Goal: Transaction & Acquisition: Book appointment/travel/reservation

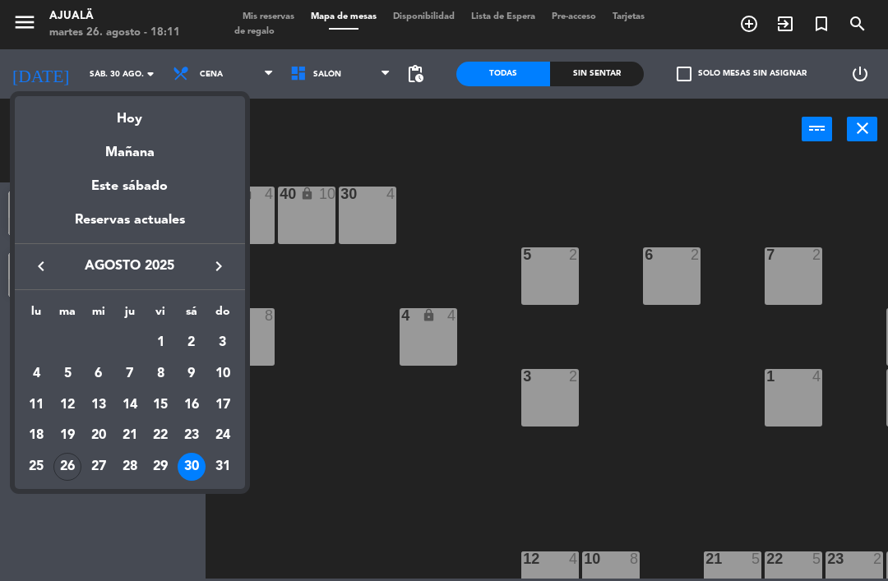
click at [69, 465] on div "26" at bounding box center [67, 467] width 28 height 28
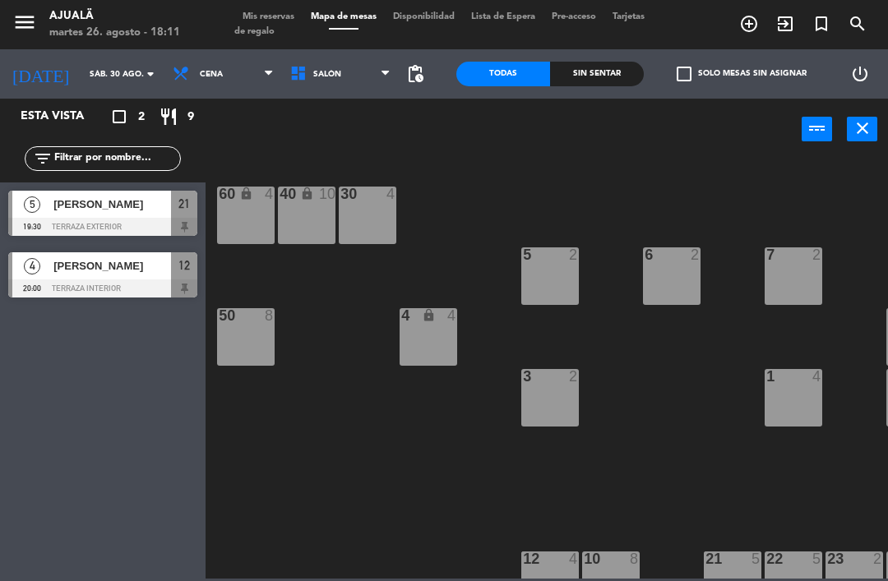
type input "[DATE] ago."
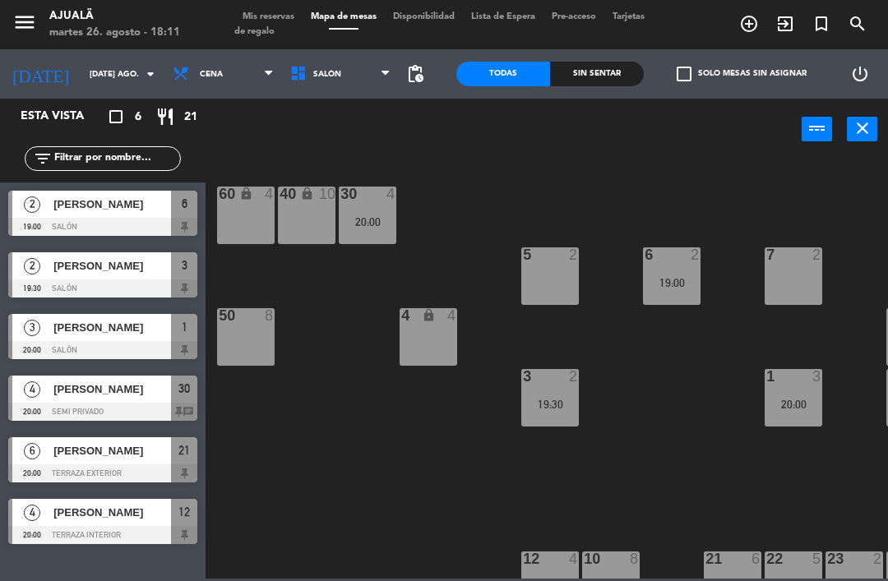
click at [550, 302] on div "5 2" at bounding box center [550, 276] width 58 height 58
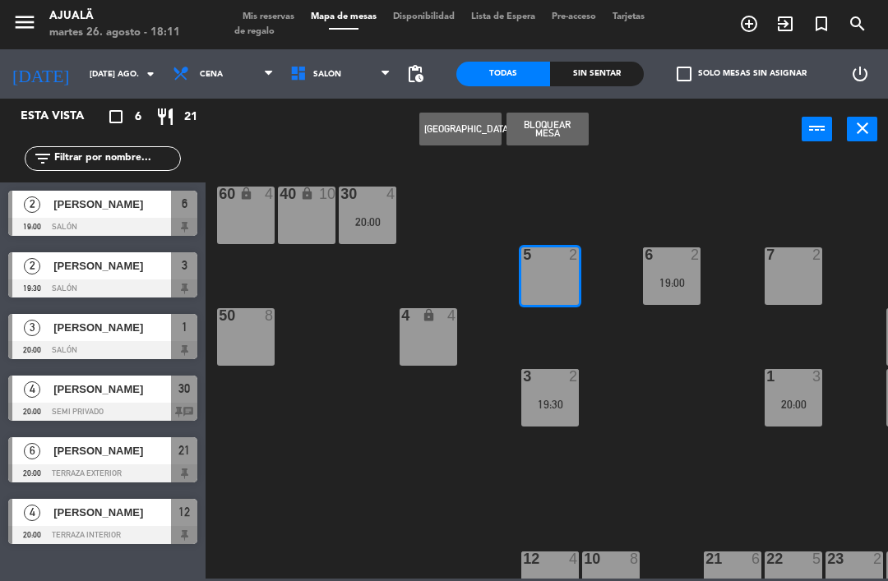
click at [470, 136] on button "[GEOGRAPHIC_DATA]" at bounding box center [460, 129] width 82 height 33
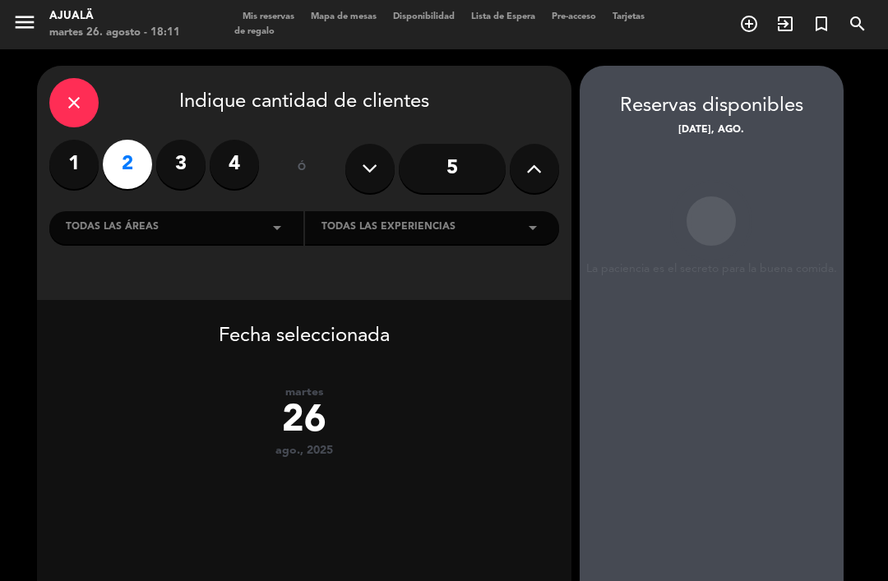
click at [453, 133] on div "close Indique cantidad de clientes 1 2 3 4 ó 5 Todas las áreas arrow_drop_down …" at bounding box center [304, 183] width 534 height 234
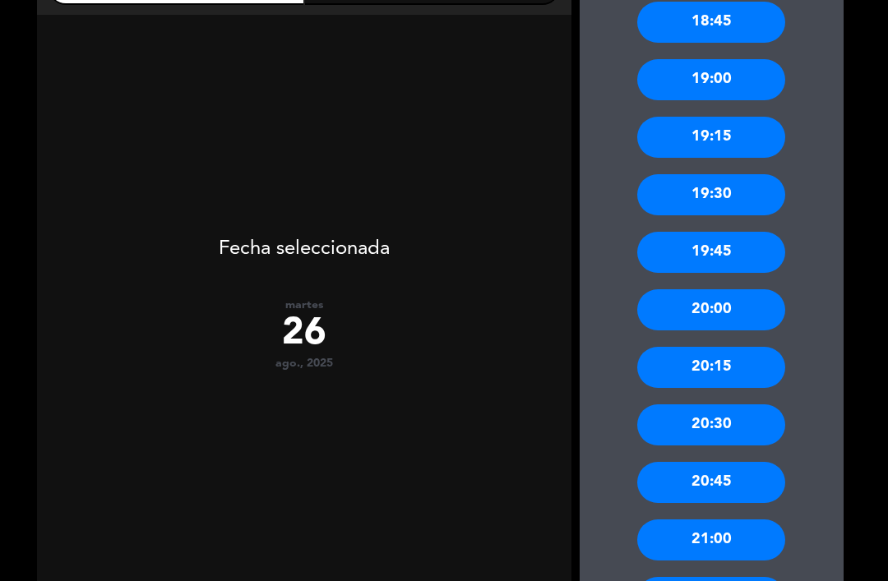
scroll to position [344, 0]
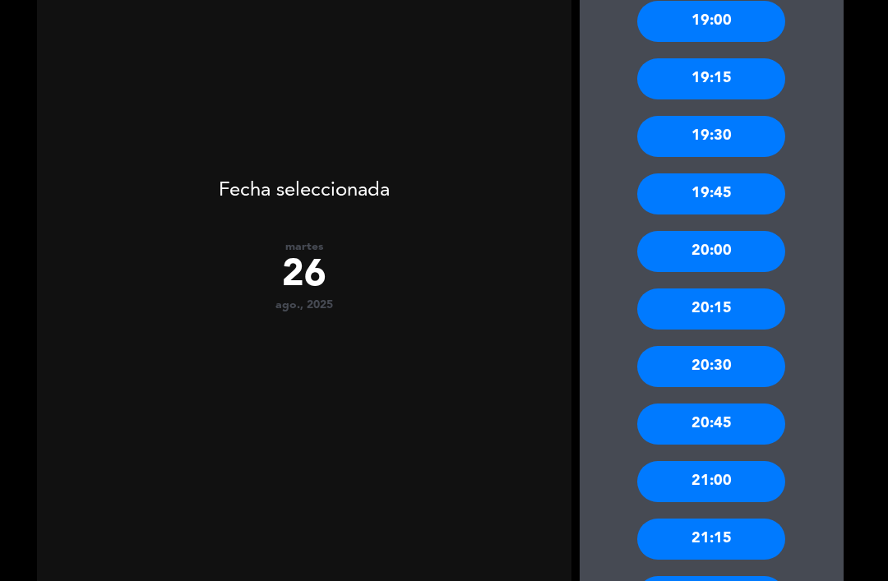
click at [742, 248] on div "20:00" at bounding box center [711, 251] width 148 height 41
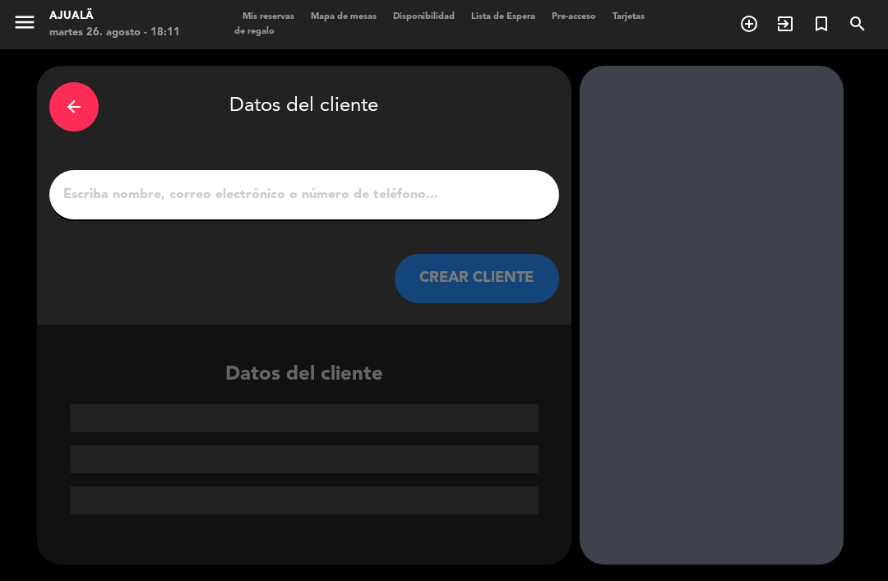
scroll to position [0, 0]
click at [395, 218] on div at bounding box center [304, 194] width 510 height 49
click at [382, 203] on input "1" at bounding box center [304, 194] width 485 height 23
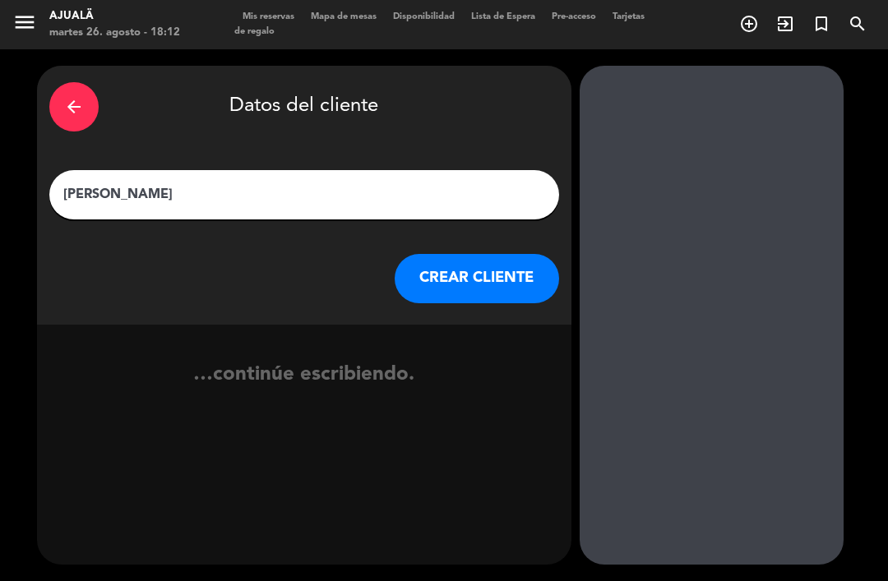
type input "[PERSON_NAME]"
click at [412, 227] on div "arrow_back Datos del cliente [PERSON_NAME] [PERSON_NAME] CLIENTE" at bounding box center [304, 195] width 534 height 259
click at [474, 267] on button "CREAR CLIENTE" at bounding box center [477, 278] width 164 height 49
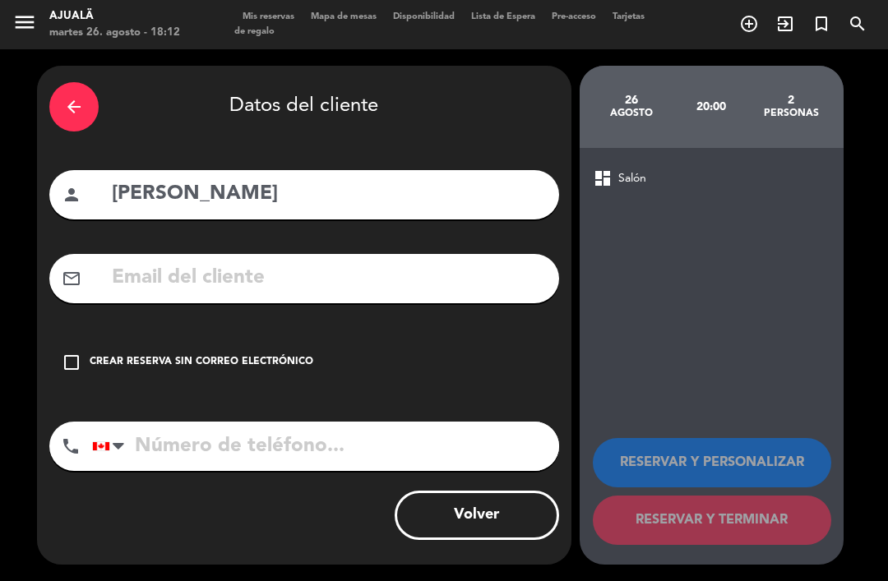
click at [298, 281] on input "text" at bounding box center [328, 278] width 436 height 34
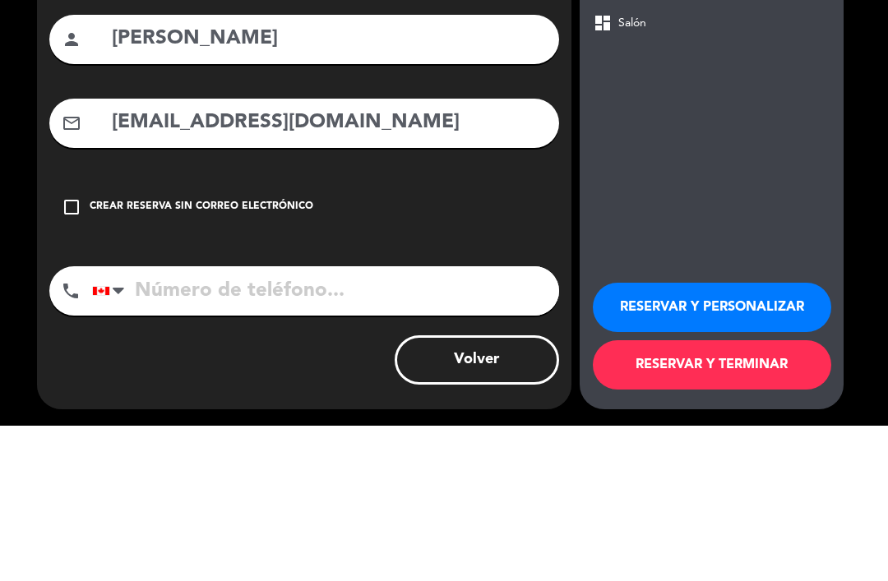
scroll to position [53, 0]
type input "[EMAIL_ADDRESS][DOMAIN_NAME]"
click at [272, 422] on input "tel" at bounding box center [325, 446] width 467 height 49
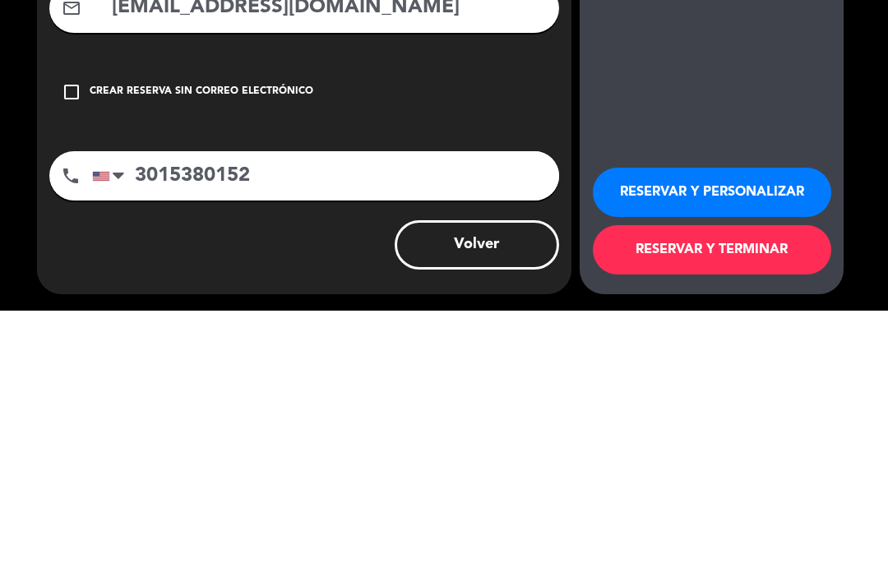
type input "3015380152"
click at [680, 496] on button "RESERVAR Y TERMINAR" at bounding box center [712, 520] width 238 height 49
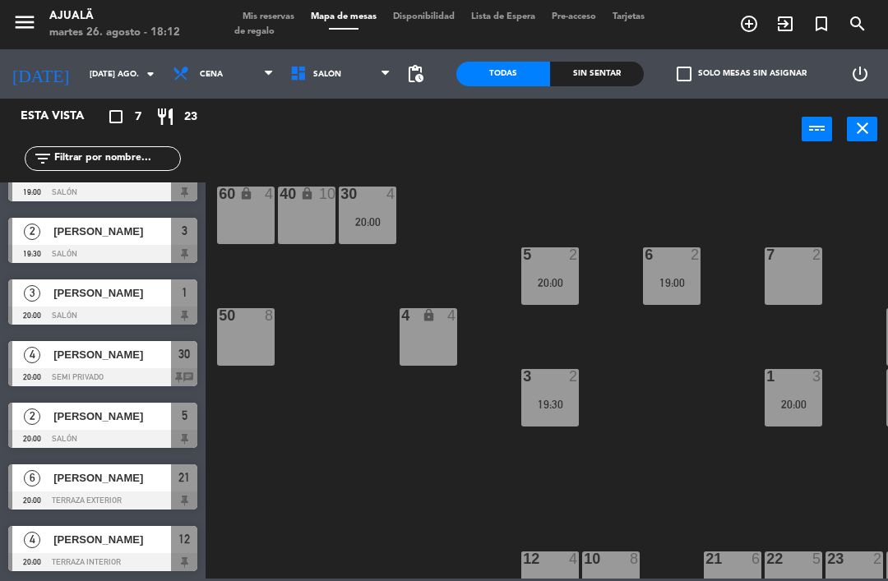
scroll to position [35, 0]
click at [104, 565] on div at bounding box center [102, 562] width 189 height 18
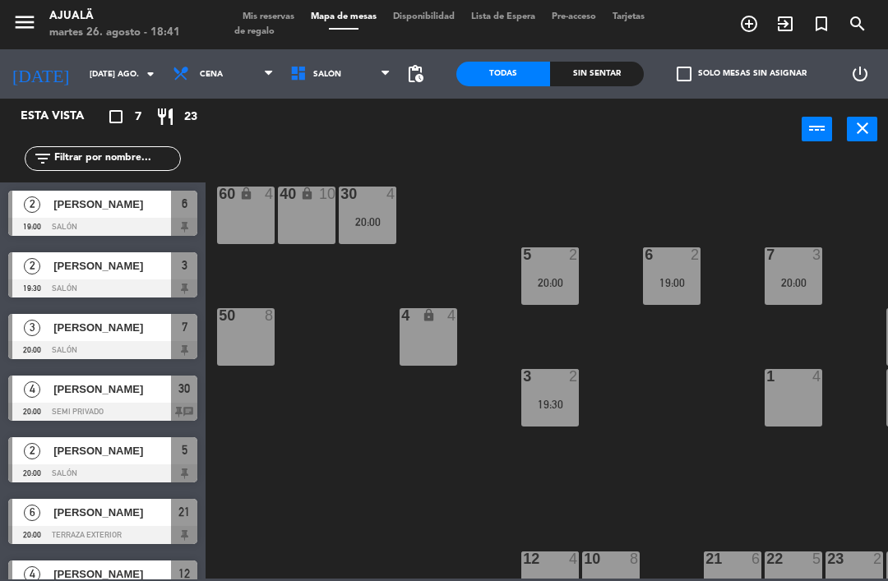
click at [787, 406] on div "1 4" at bounding box center [793, 398] width 58 height 58
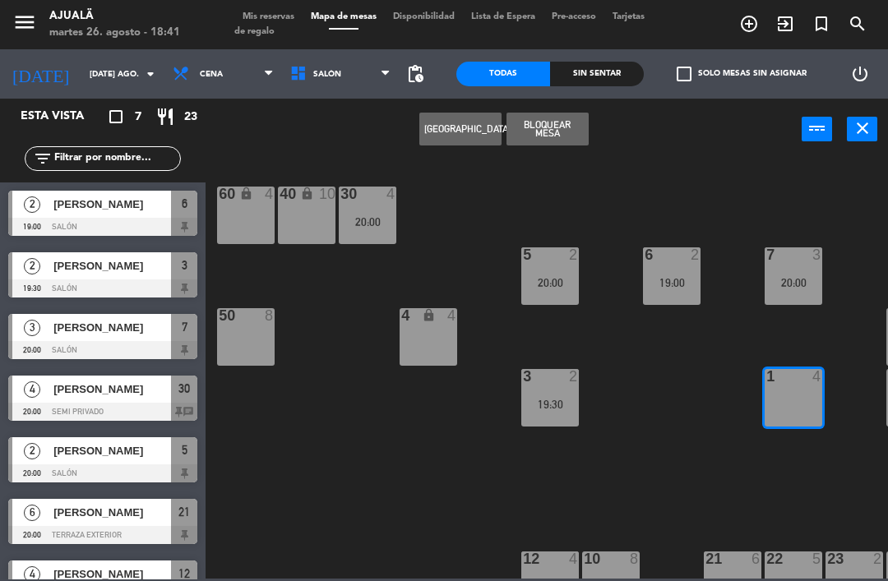
click at [462, 140] on button "[GEOGRAPHIC_DATA]" at bounding box center [460, 129] width 82 height 33
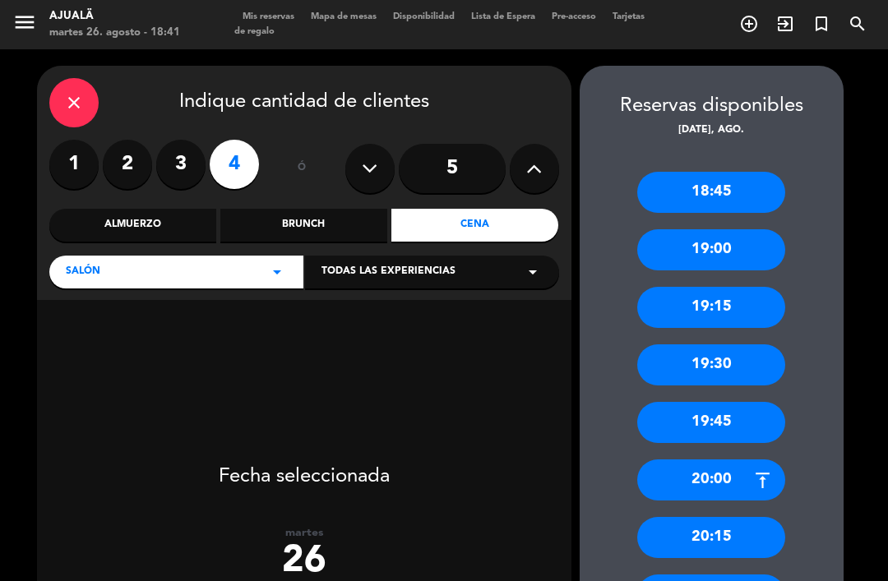
click at [81, 78] on div "close" at bounding box center [73, 102] width 49 height 49
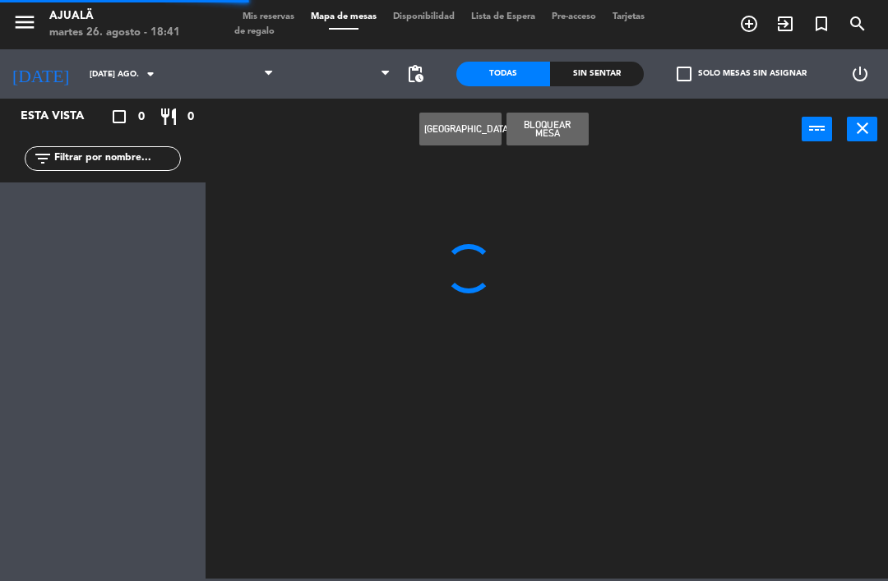
click at [415, 129] on div "Crear Reserva Bloquear Mesa power_input close" at bounding box center [503, 130] width 596 height 62
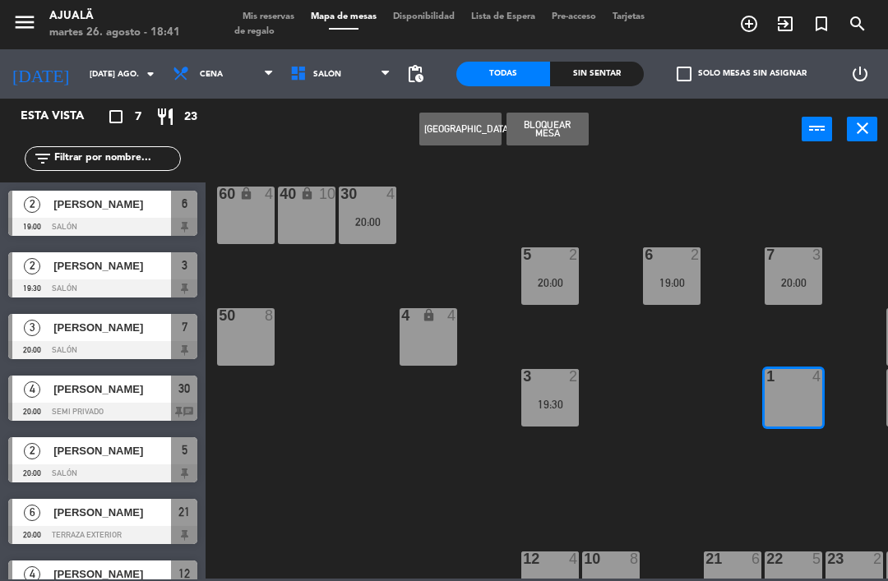
click at [455, 124] on button "[GEOGRAPHIC_DATA]" at bounding box center [460, 129] width 82 height 33
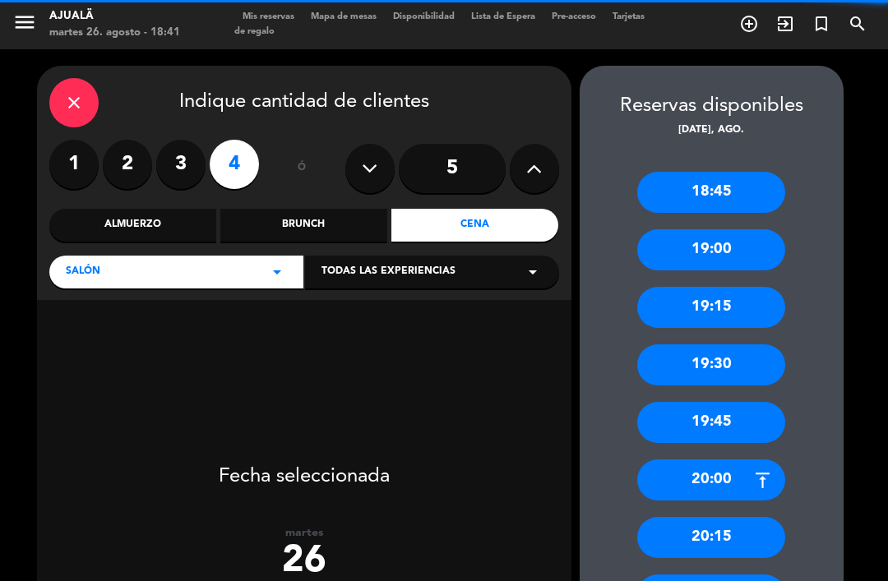
click at [49, 78] on div "close" at bounding box center [73, 102] width 49 height 49
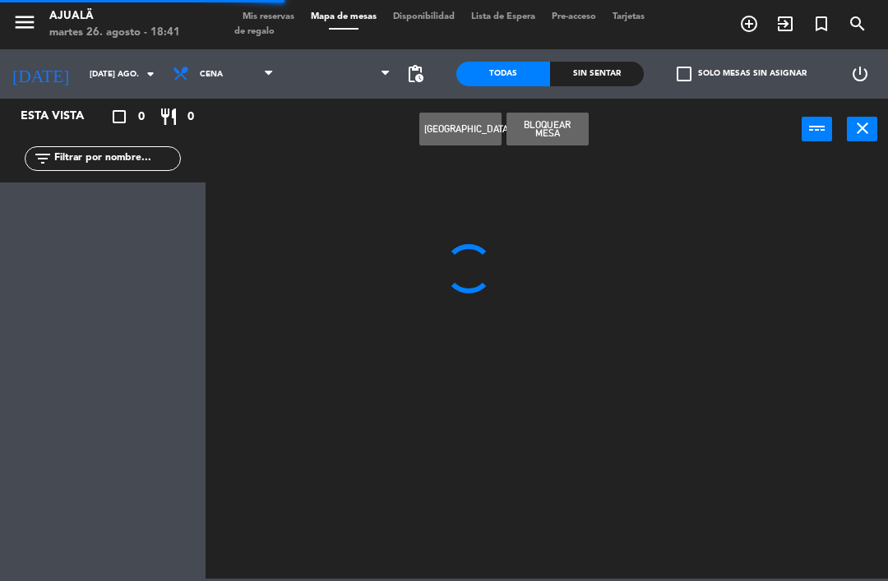
click at [409, 122] on div "Crear Reserva Bloquear Mesa power_input close" at bounding box center [503, 130] width 596 height 62
click at [453, 141] on button "[GEOGRAPHIC_DATA]" at bounding box center [460, 129] width 82 height 33
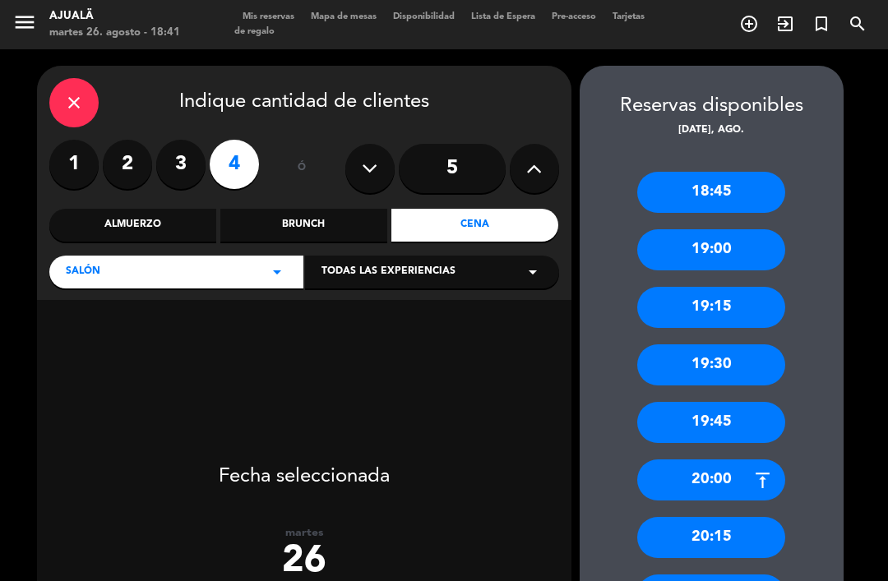
click at [44, 66] on div "close Indique cantidad de clientes 1 2 3 4 ó 5 Almuerzo Brunch Cena Salón arrow…" at bounding box center [304, 183] width 534 height 234
click at [68, 78] on div "close" at bounding box center [73, 102] width 49 height 49
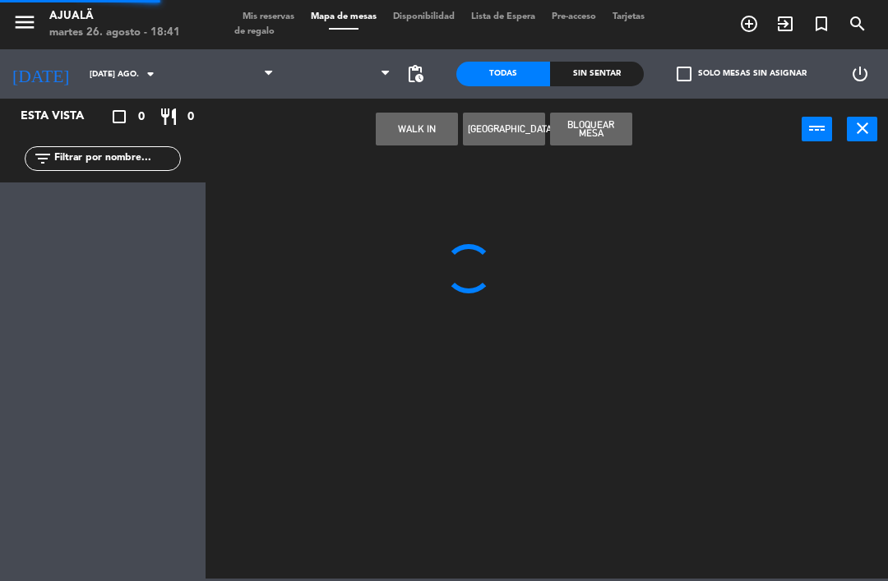
click at [463, 132] on button "[GEOGRAPHIC_DATA]" at bounding box center [504, 129] width 82 height 33
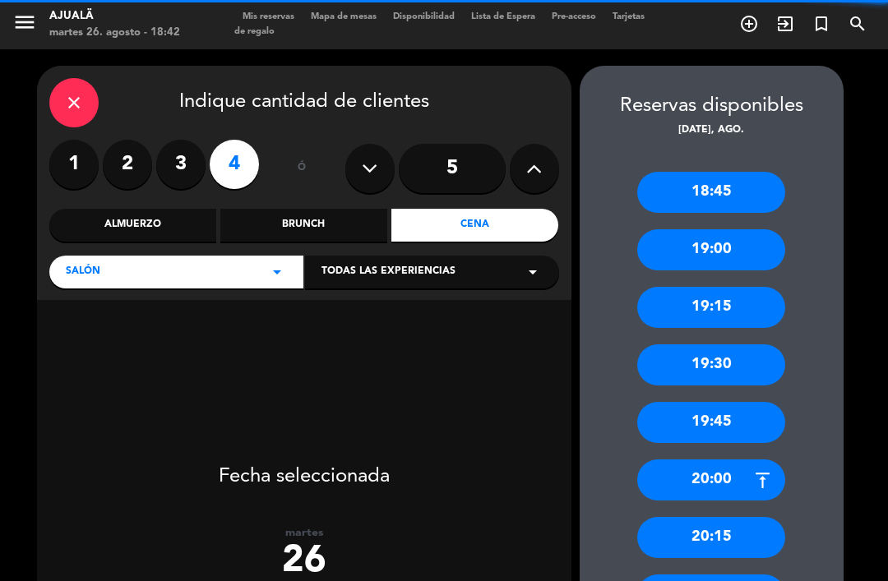
click at [67, 93] on icon "close" at bounding box center [74, 103] width 20 height 20
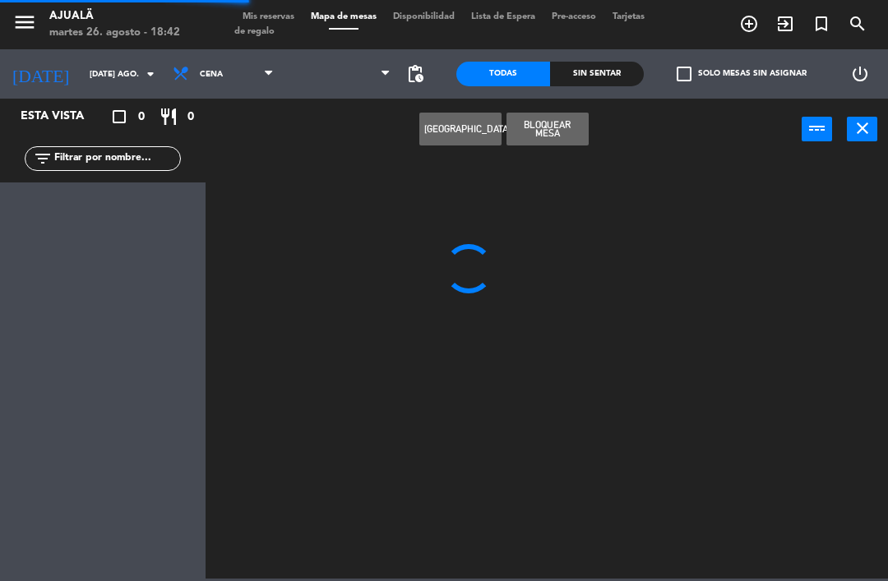
click at [413, 128] on div "Crear Reserva Bloquear Mesa power_input close" at bounding box center [503, 130] width 596 height 62
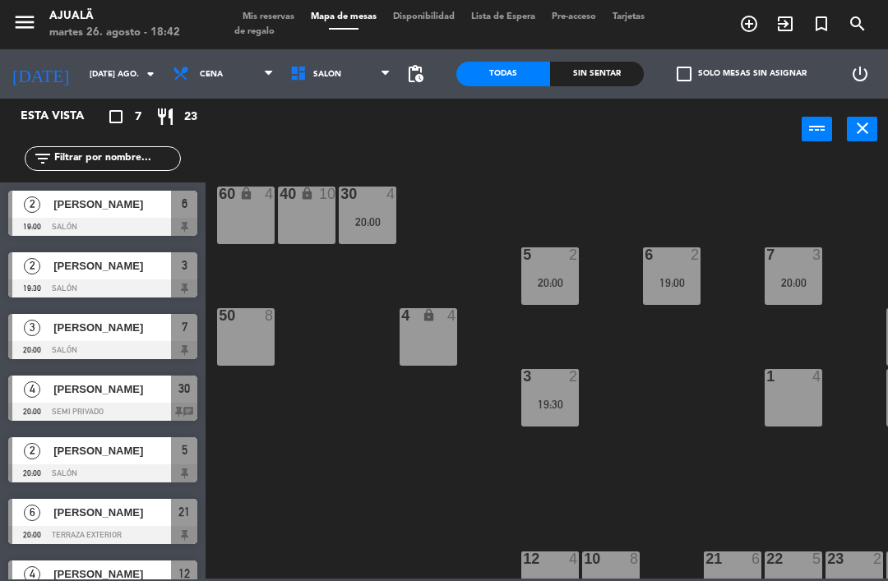
click at [686, 483] on div "30 4 20:00 40 lock 10 60 lock 4 5 2 20:00 6 2 19:00 7 3 20:00 4 lock 4 8 8 50 8…" at bounding box center [551, 368] width 673 height 421
click at [797, 395] on div "1 4" at bounding box center [793, 398] width 58 height 58
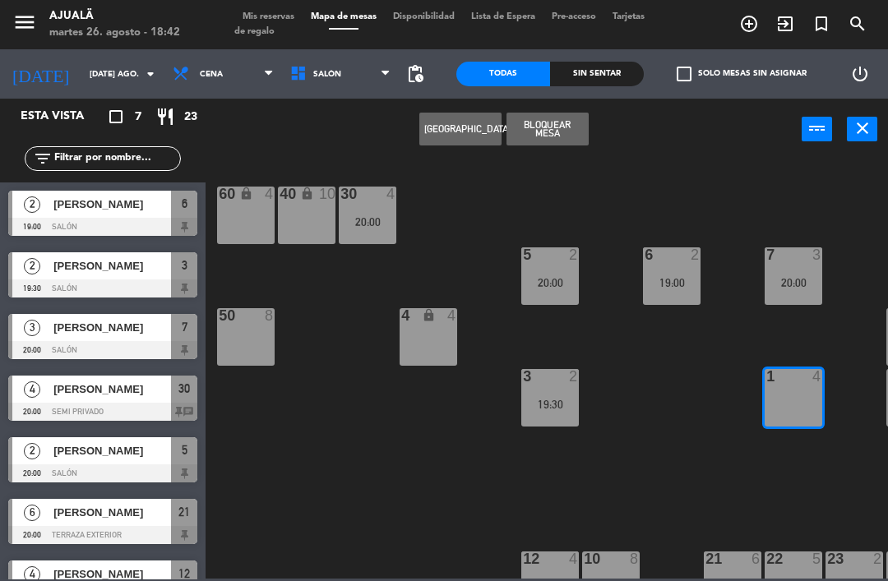
click at [472, 136] on button "[GEOGRAPHIC_DATA]" at bounding box center [460, 129] width 82 height 33
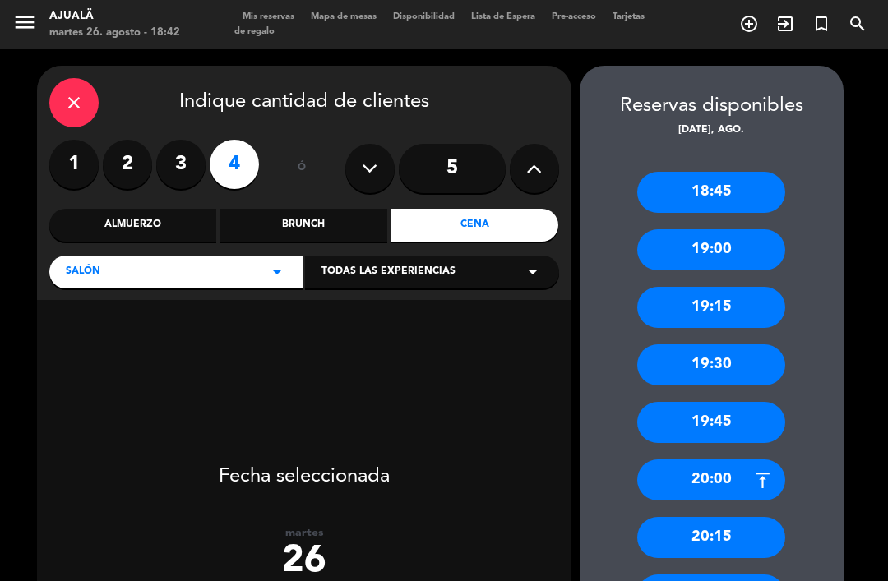
click at [54, 78] on div "close" at bounding box center [73, 102] width 49 height 49
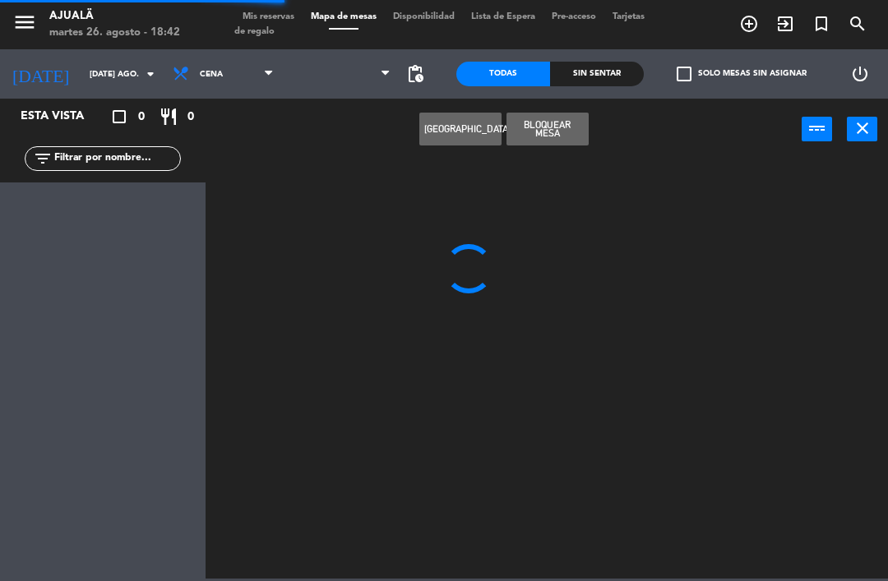
click at [414, 141] on div "Crear Reserva Bloquear Mesa power_input close" at bounding box center [503, 130] width 596 height 62
click at [463, 137] on button "[GEOGRAPHIC_DATA]" at bounding box center [460, 129] width 82 height 33
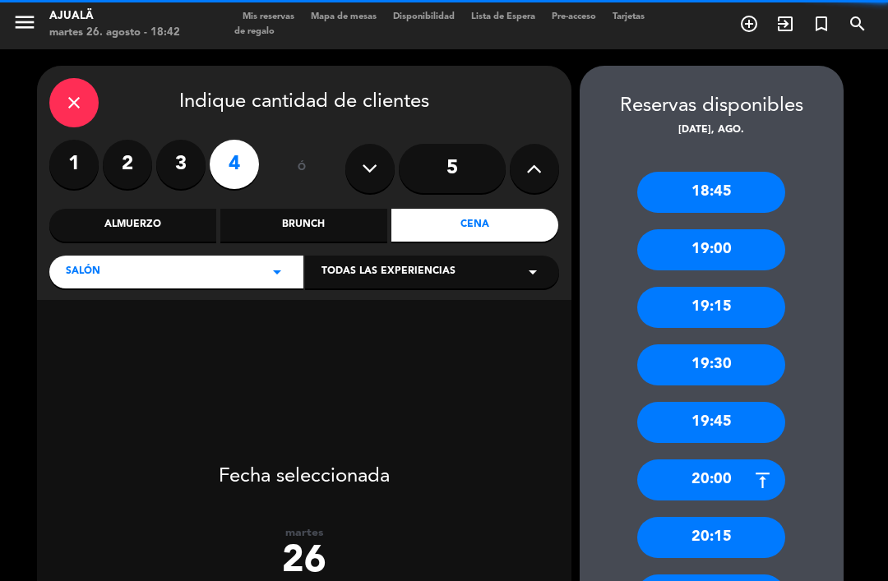
click at [62, 78] on div "close" at bounding box center [73, 102] width 49 height 49
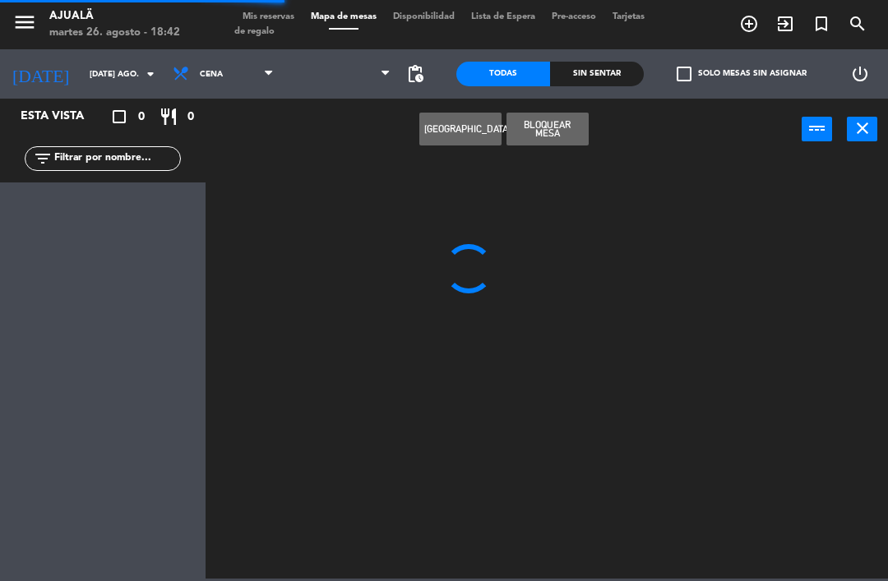
click at [412, 134] on div "Crear Reserva Bloquear Mesa power_input close" at bounding box center [503, 130] width 596 height 62
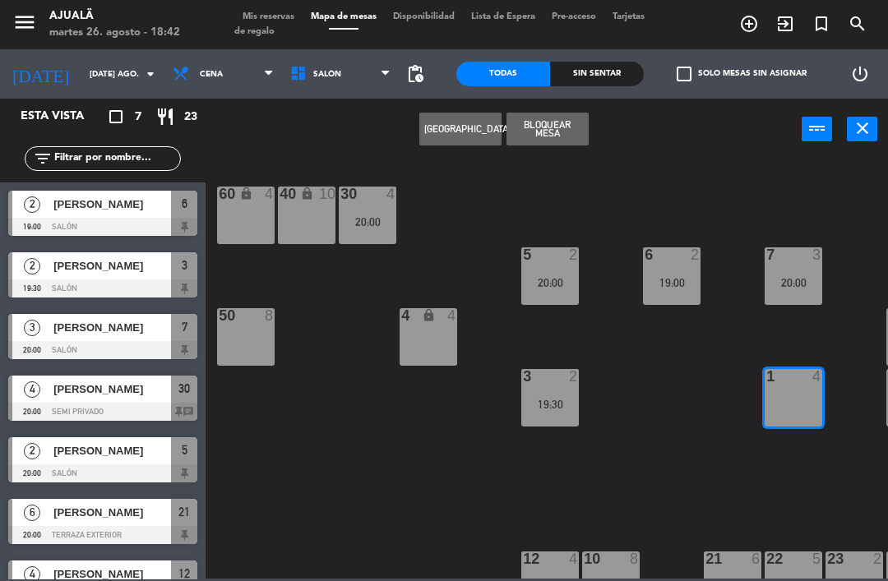
click at [453, 136] on button "[GEOGRAPHIC_DATA]" at bounding box center [460, 129] width 82 height 33
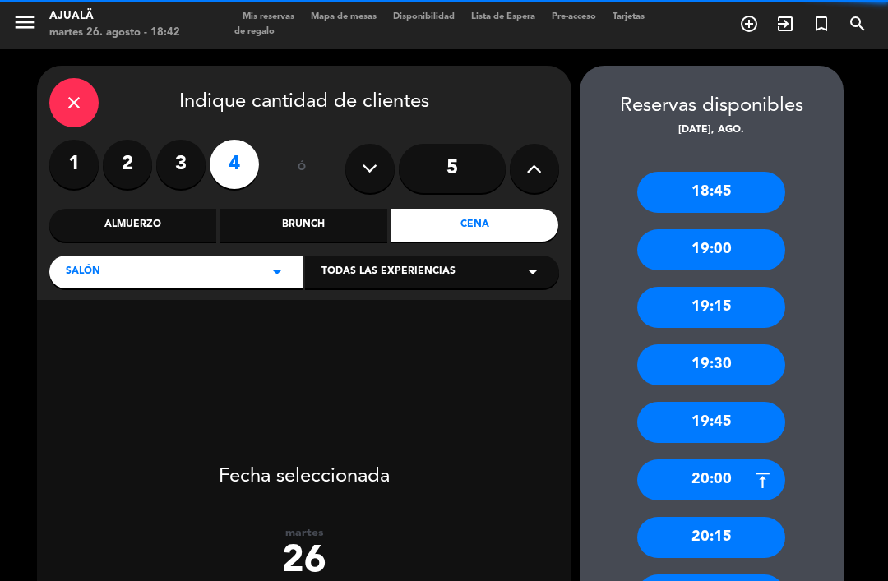
click at [64, 78] on div "close" at bounding box center [73, 102] width 49 height 49
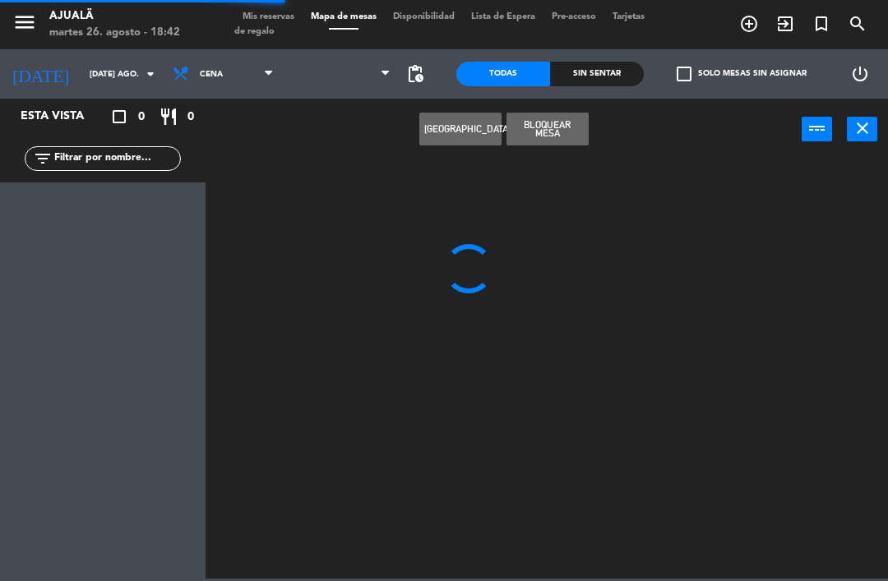
click at [419, 136] on button "[GEOGRAPHIC_DATA]" at bounding box center [460, 129] width 82 height 33
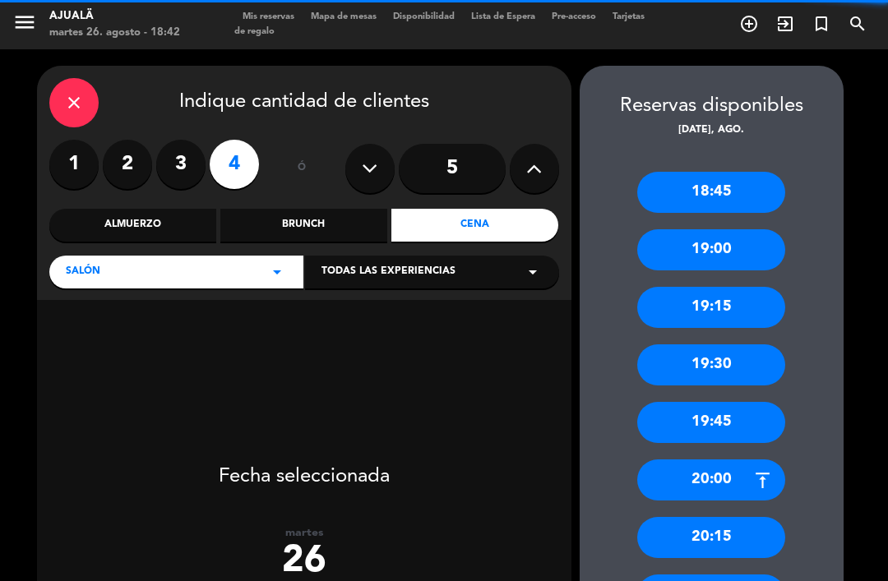
click at [83, 93] on icon "close" at bounding box center [74, 103] width 20 height 20
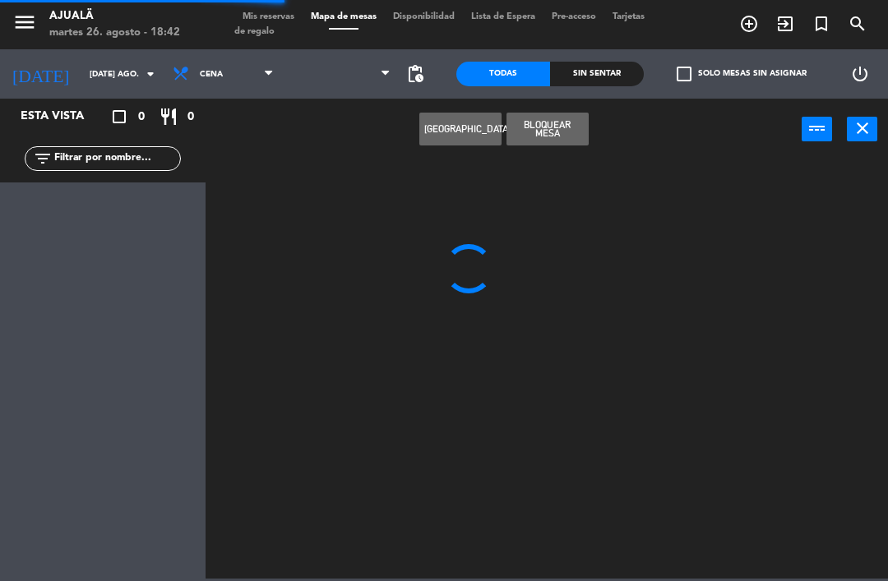
click at [409, 125] on div "Crear Reserva Bloquear Mesa power_input close" at bounding box center [503, 130] width 596 height 62
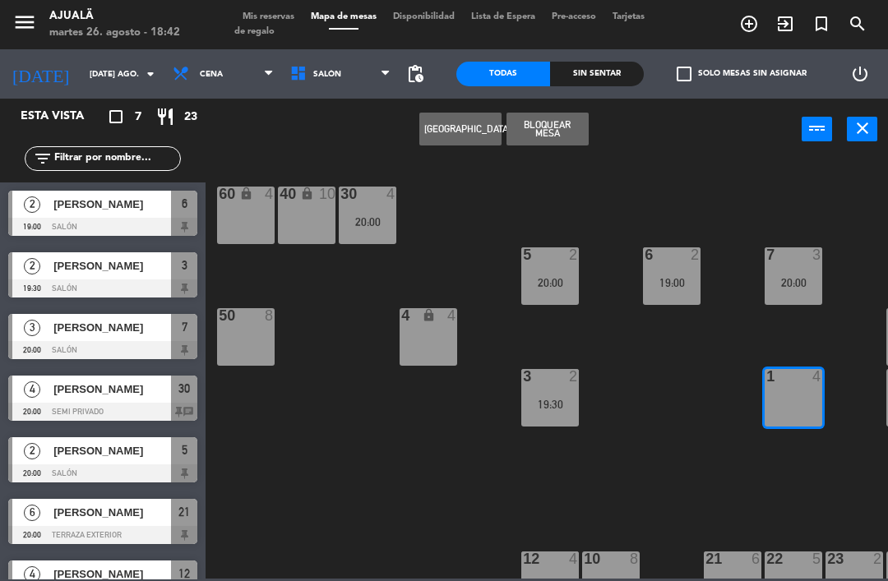
click at [475, 130] on button "[GEOGRAPHIC_DATA]" at bounding box center [460, 129] width 82 height 33
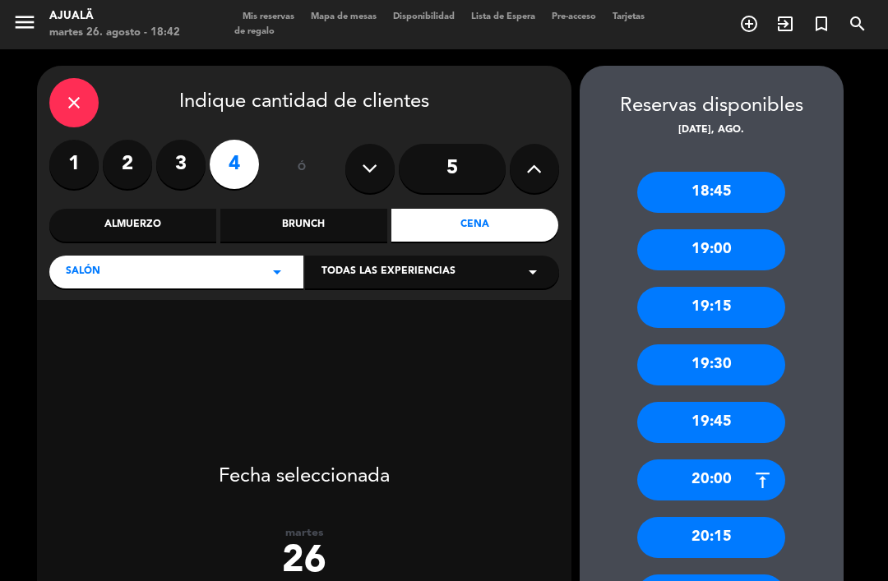
click at [60, 78] on div "close" at bounding box center [73, 102] width 49 height 49
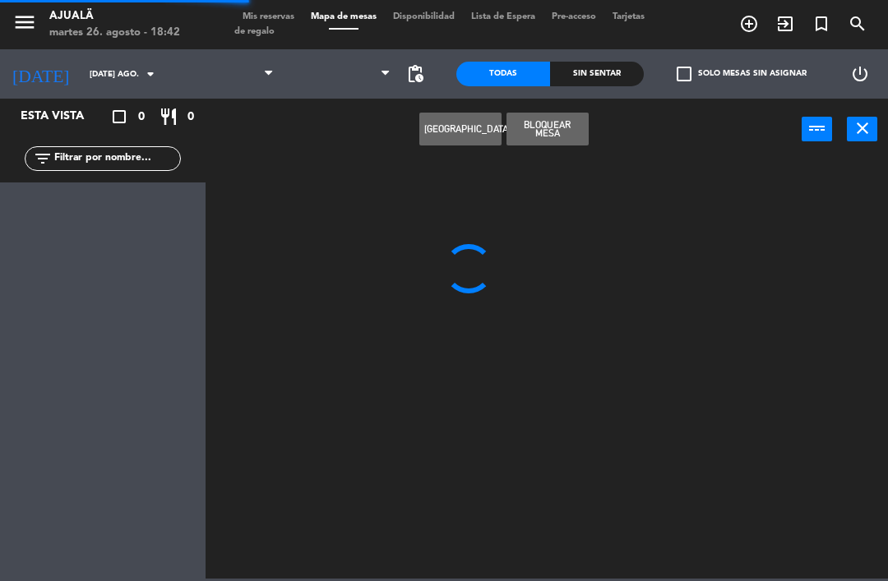
click at [436, 93] on div "[DATE] [DATE] ago. arrow_drop_down Brunch Almuerzo Cena pending_actions" at bounding box center [216, 73] width 456 height 49
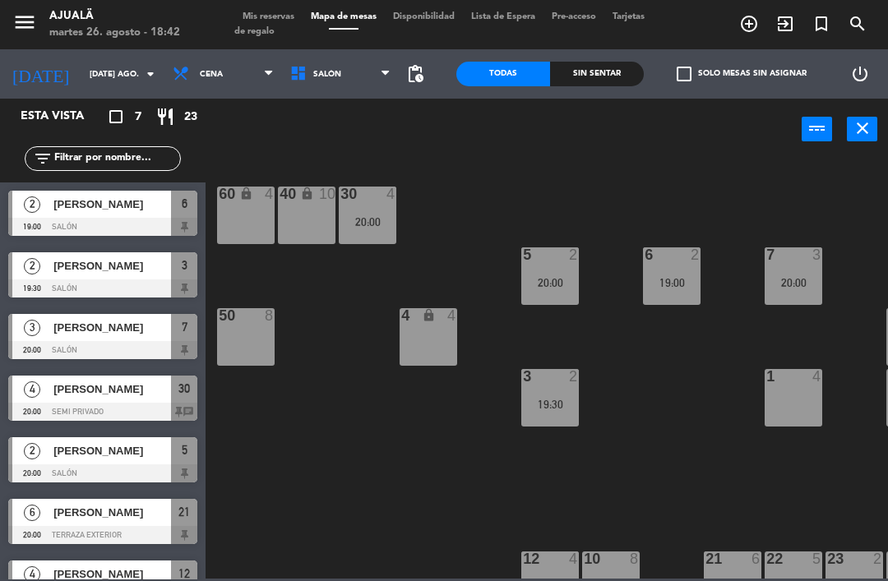
click at [788, 399] on div "1 4" at bounding box center [793, 398] width 58 height 58
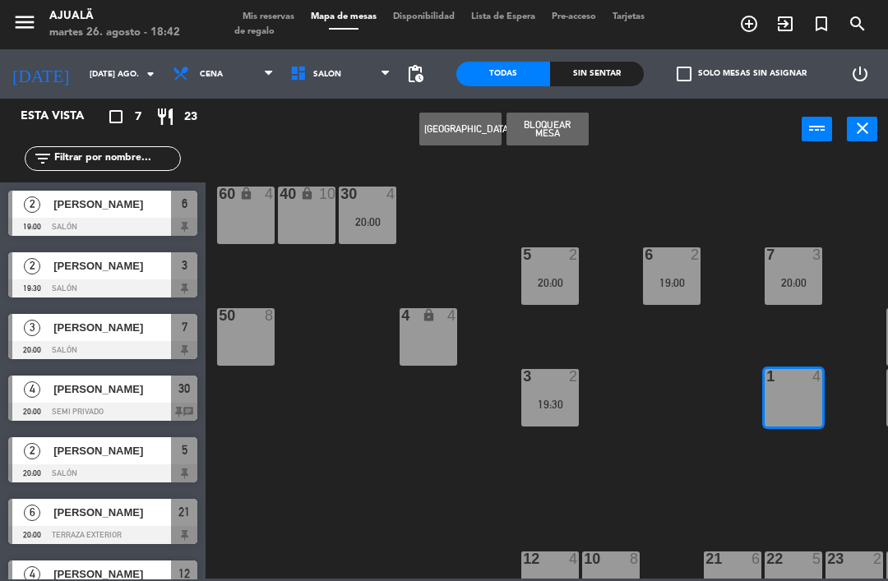
click at [443, 125] on button "[GEOGRAPHIC_DATA]" at bounding box center [460, 129] width 82 height 33
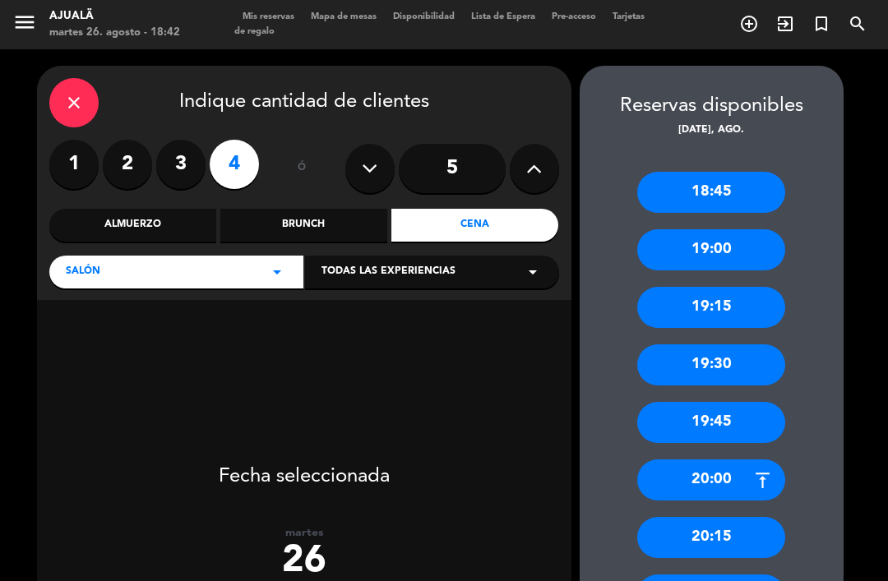
click at [66, 93] on icon "close" at bounding box center [74, 103] width 20 height 20
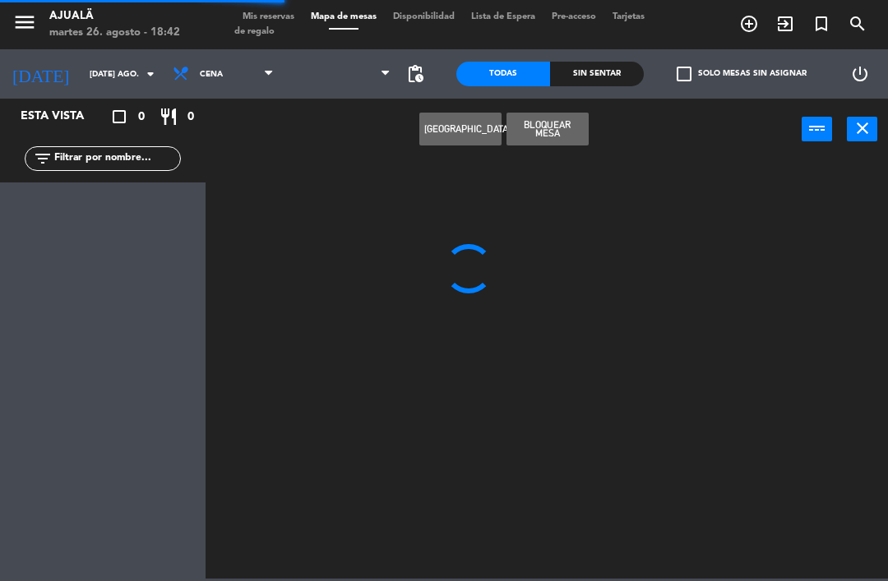
click at [419, 140] on button "[GEOGRAPHIC_DATA]" at bounding box center [460, 129] width 82 height 33
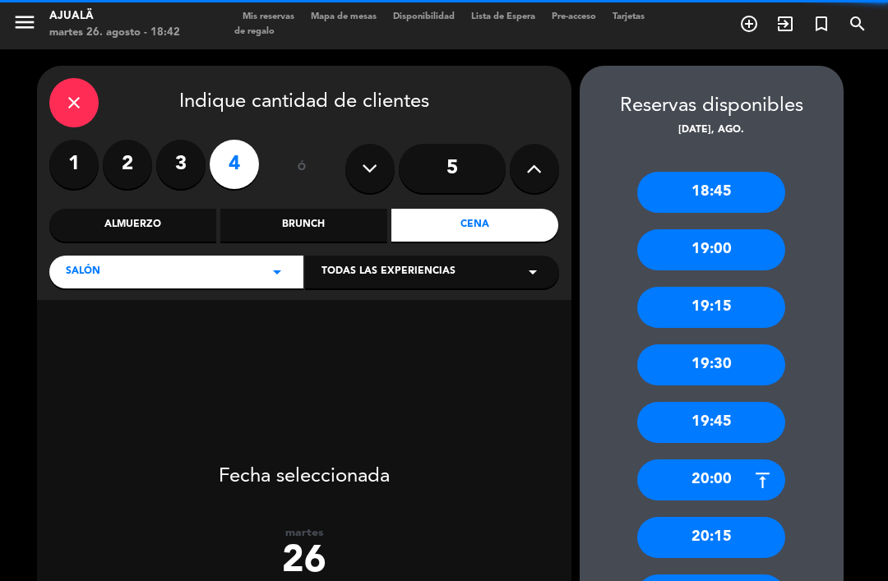
click at [95, 78] on div "close" at bounding box center [73, 102] width 49 height 49
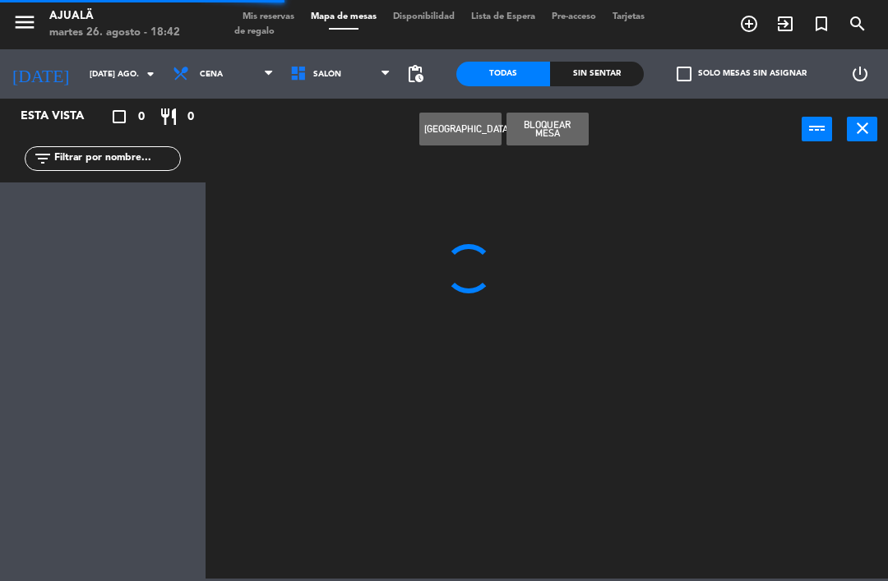
click at [456, 133] on button "[GEOGRAPHIC_DATA]" at bounding box center [460, 129] width 82 height 33
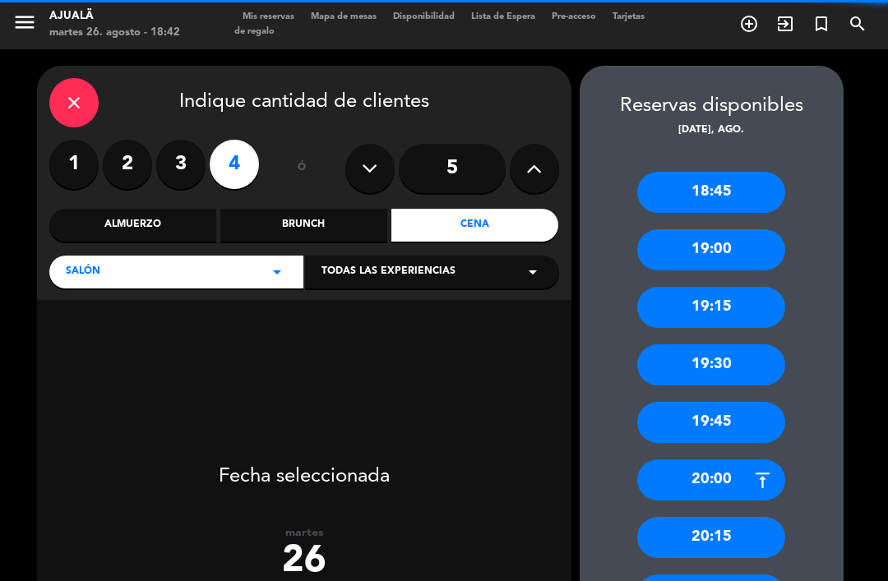
click at [65, 93] on icon "close" at bounding box center [74, 103] width 20 height 20
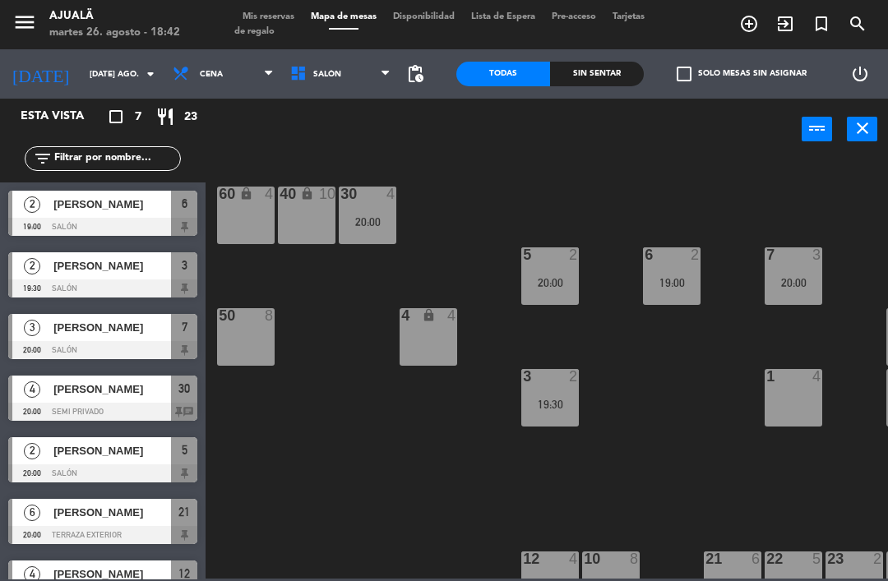
click at [797, 409] on div "1 4" at bounding box center [793, 398] width 58 height 58
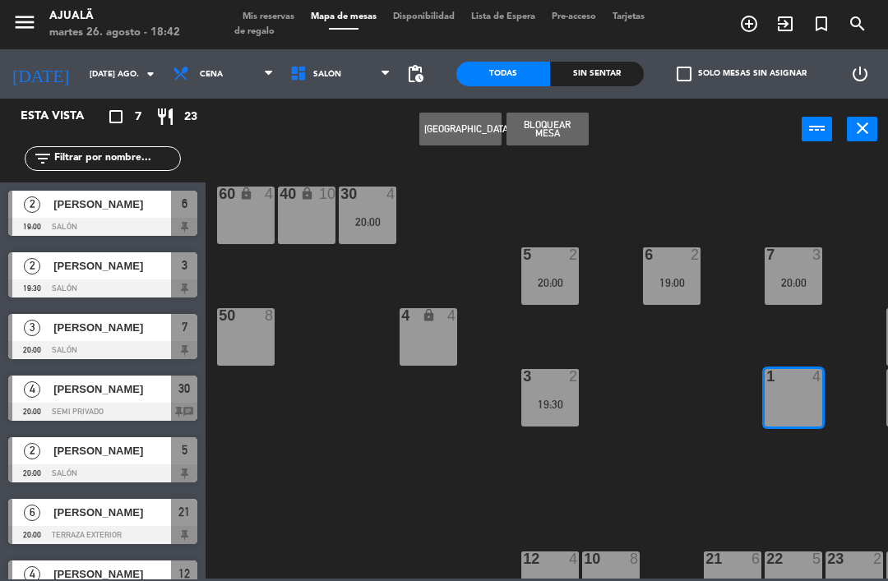
click at [460, 125] on button "[GEOGRAPHIC_DATA]" at bounding box center [460, 129] width 82 height 33
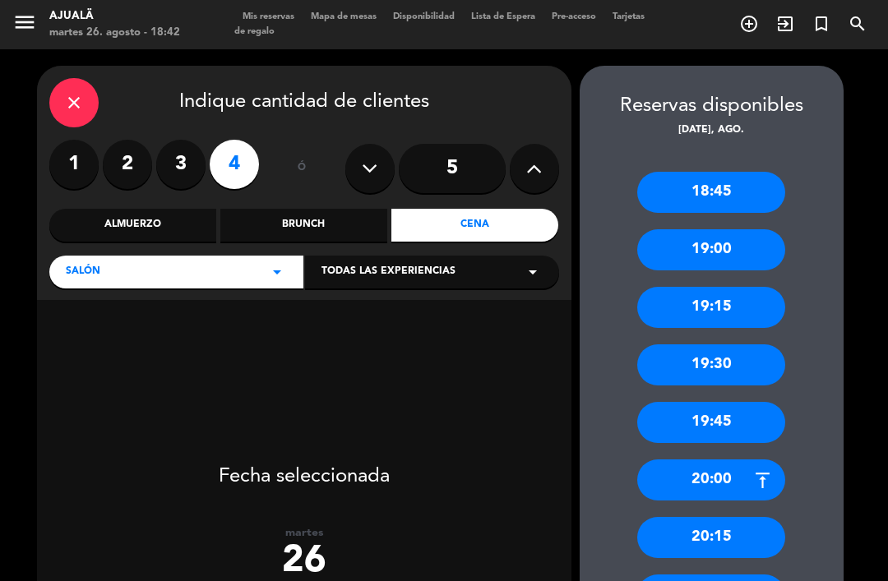
click at [53, 78] on div "close" at bounding box center [73, 102] width 49 height 49
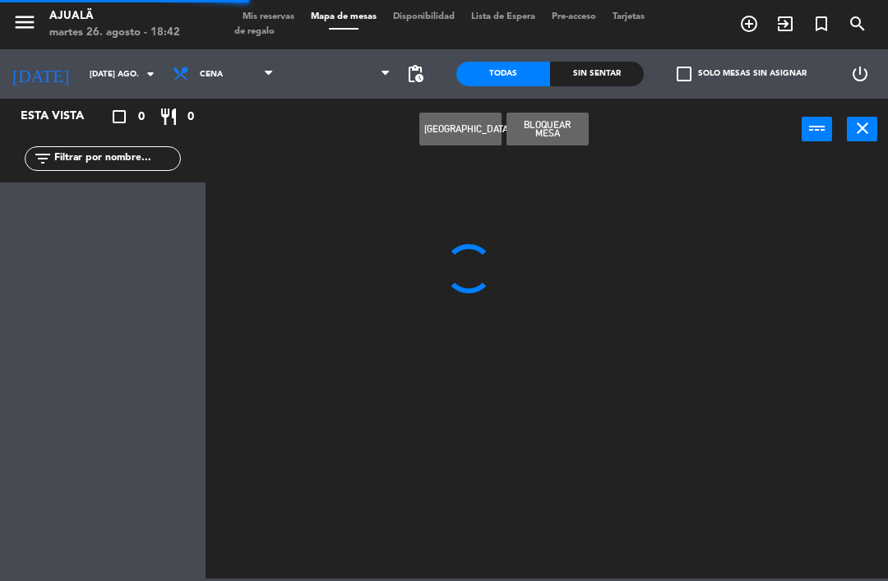
click at [399, 127] on div "Crear Reserva Bloquear Mesa power_input close" at bounding box center [503, 130] width 596 height 62
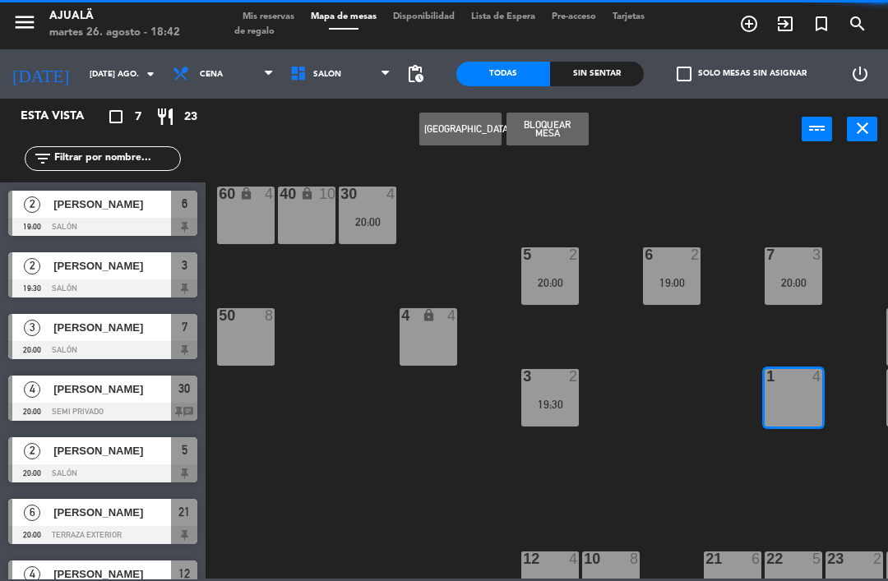
click at [459, 143] on button "[GEOGRAPHIC_DATA]" at bounding box center [460, 129] width 82 height 33
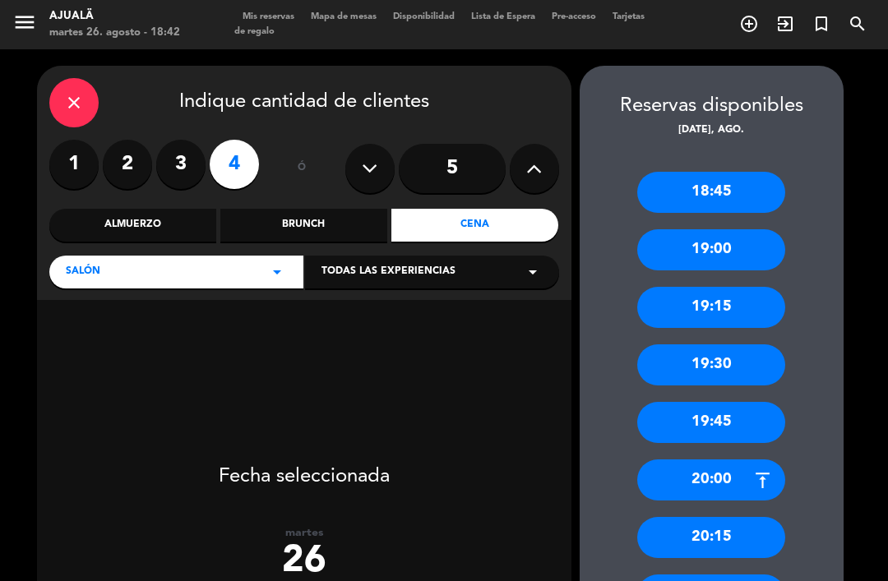
click at [746, 172] on div "18:45" at bounding box center [711, 192] width 148 height 41
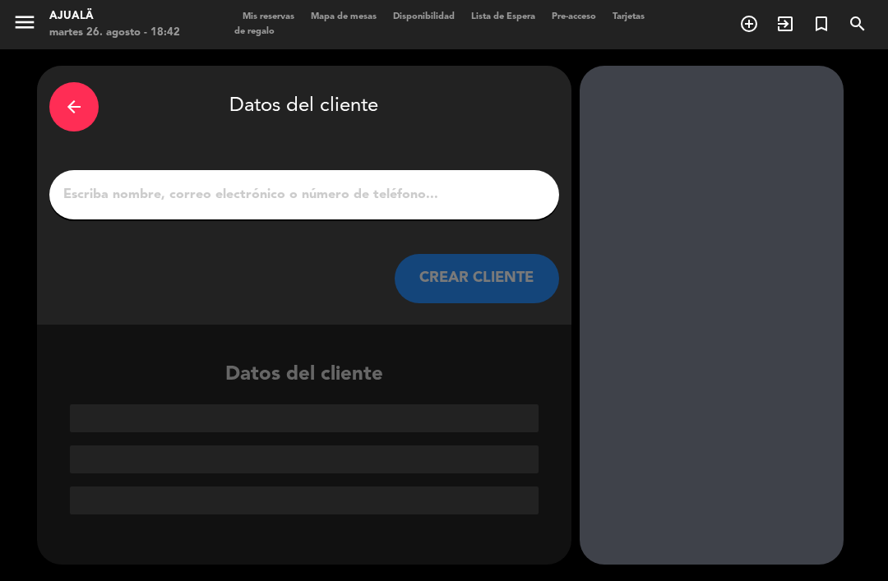
click at [509, 183] on input "1" at bounding box center [304, 194] width 485 height 23
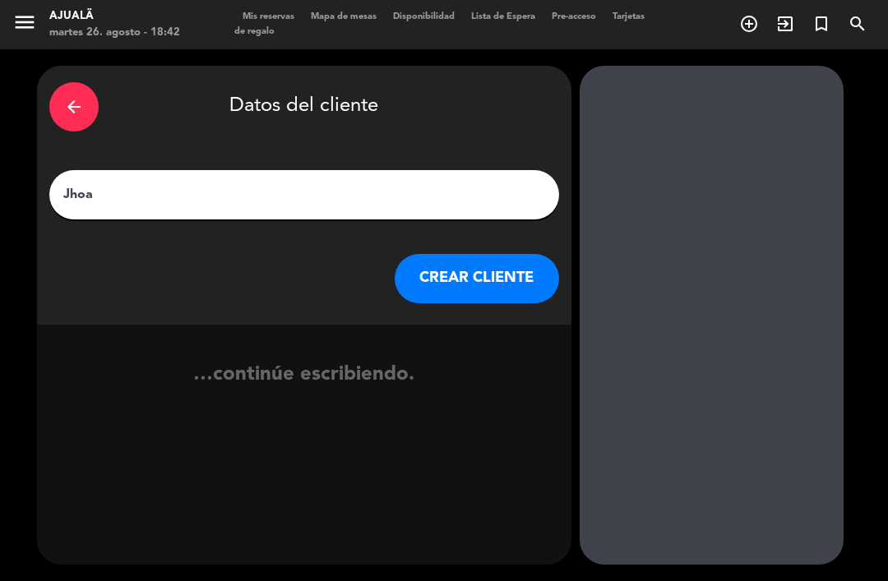
type input "Jhoan"
click at [513, 254] on button "CREAR CLIENTE" at bounding box center [477, 278] width 164 height 49
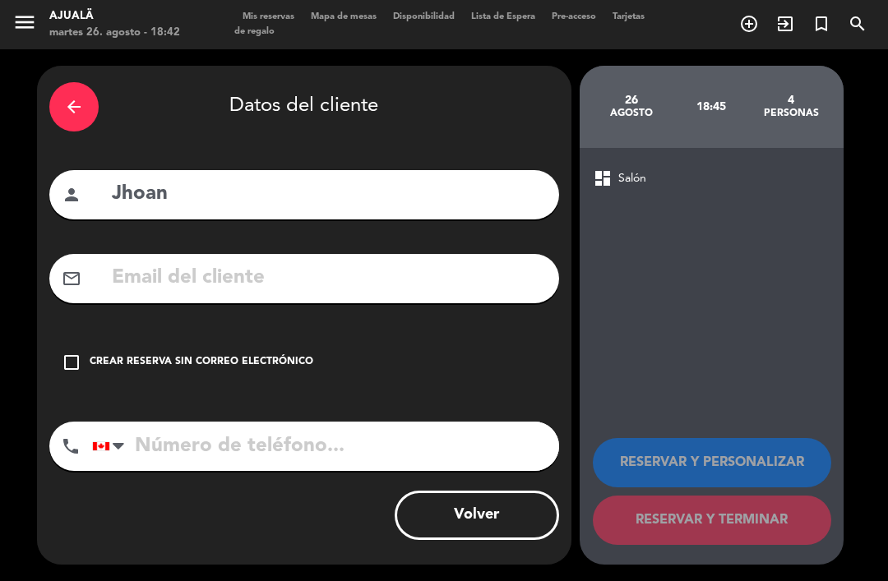
click at [74, 338] on div "check_box_outline_blank Crear reserva sin correo electrónico" at bounding box center [304, 362] width 510 height 49
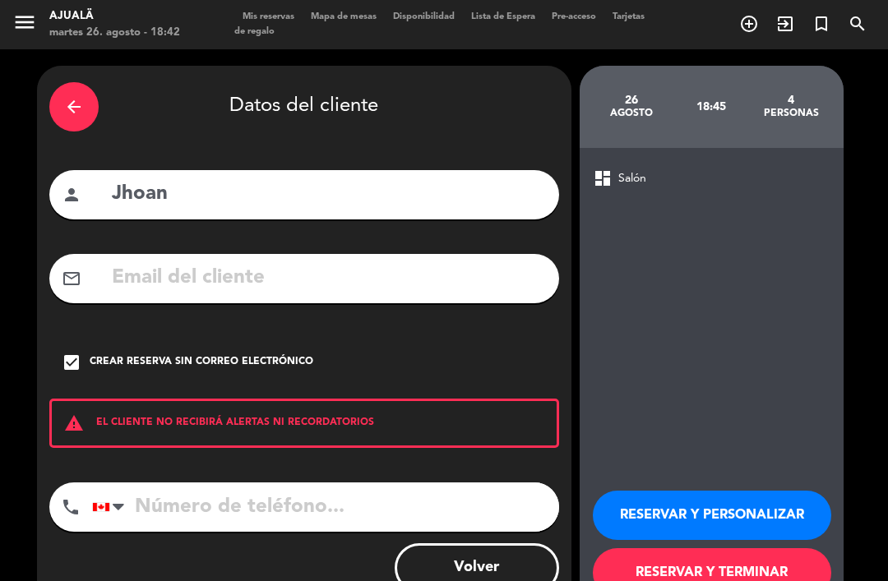
click at [713, 548] on button "RESERVAR Y TERMINAR" at bounding box center [712, 572] width 238 height 49
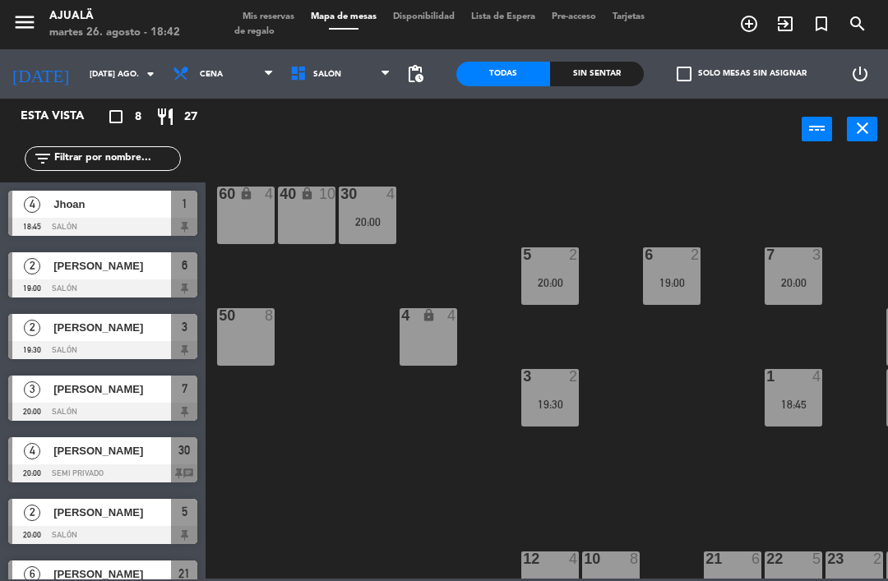
click at [135, 210] on span "Jhoan" at bounding box center [112, 204] width 118 height 17
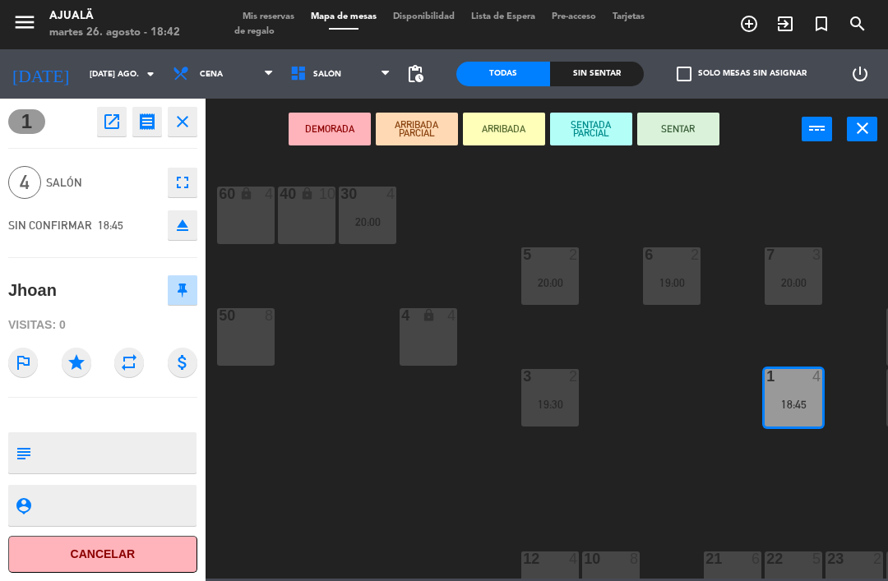
click at [695, 115] on button "SENTAR" at bounding box center [678, 129] width 82 height 33
